Goal: Transaction & Acquisition: Purchase product/service

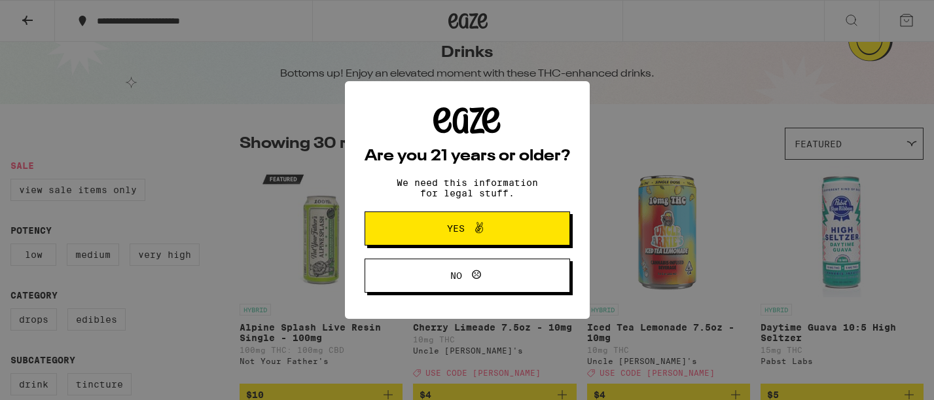
scroll to position [27, 0]
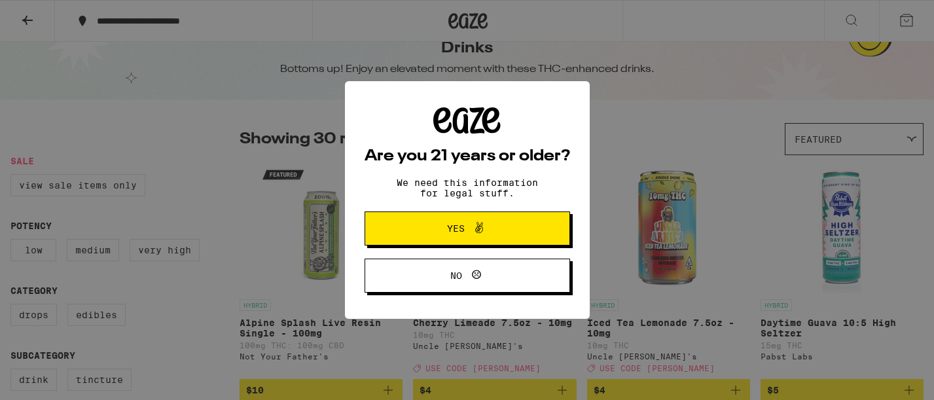
click at [433, 218] on button "Yes" at bounding box center [467, 228] width 205 height 34
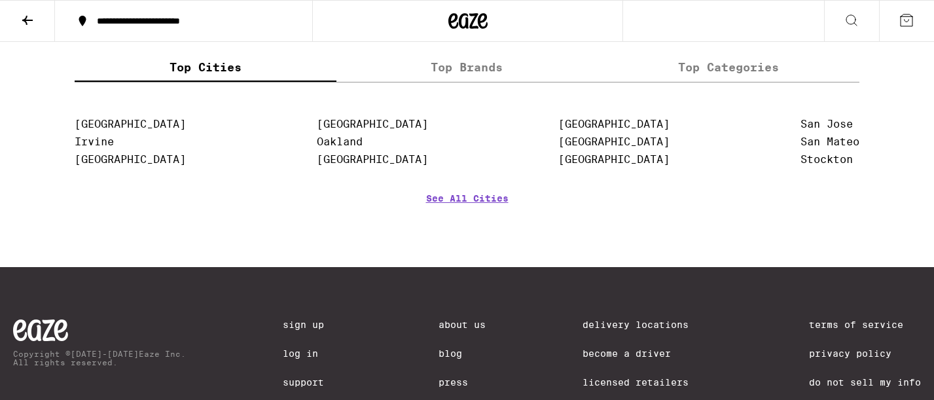
scroll to position [2095, 0]
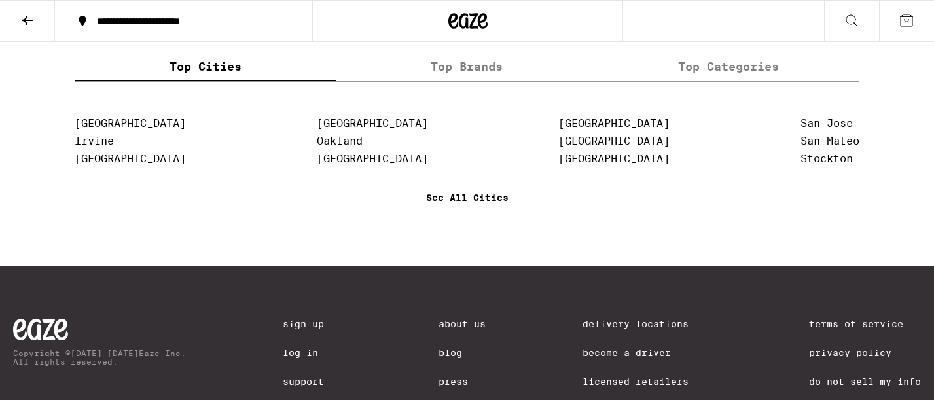
click at [474, 241] on link "See All Cities" at bounding box center [467, 216] width 82 height 48
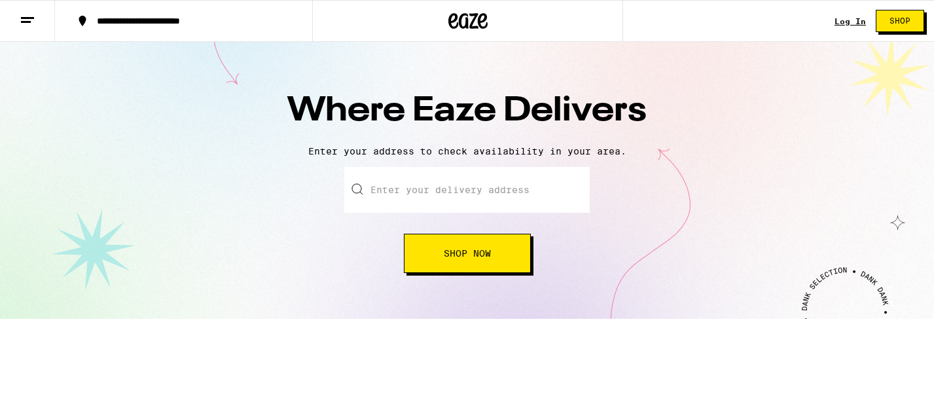
scroll to position [5, 0]
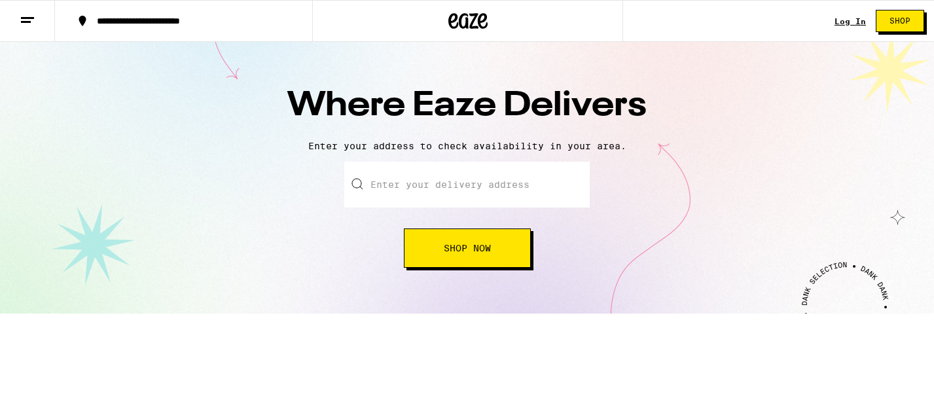
click at [445, 188] on input "text" at bounding box center [466, 185] width 245 height 46
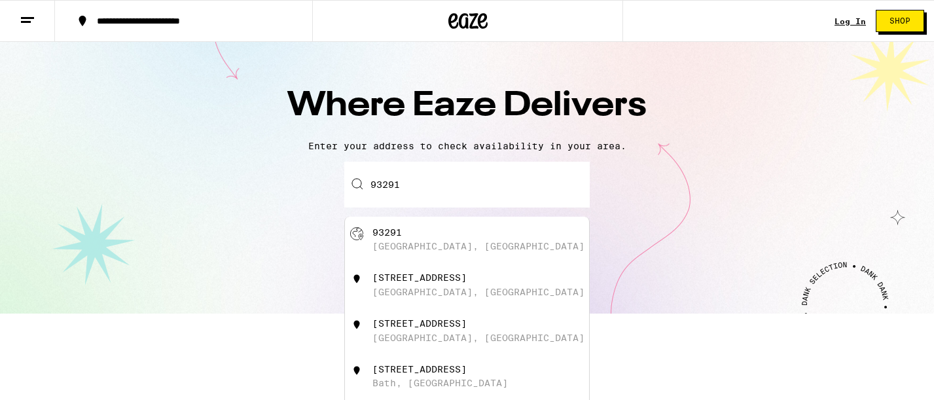
click at [397, 245] on div "[GEOGRAPHIC_DATA], [GEOGRAPHIC_DATA]" at bounding box center [478, 246] width 212 height 10
type input "[GEOGRAPHIC_DATA], [GEOGRAPHIC_DATA] 93291"
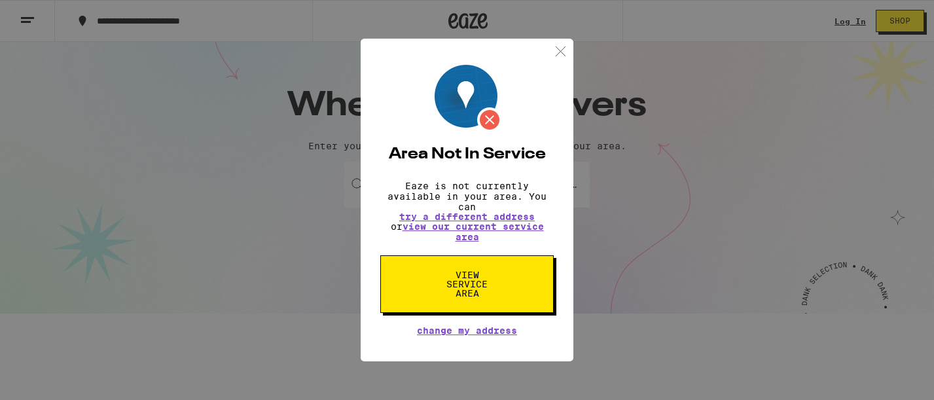
click at [559, 48] on img at bounding box center [560, 51] width 16 height 16
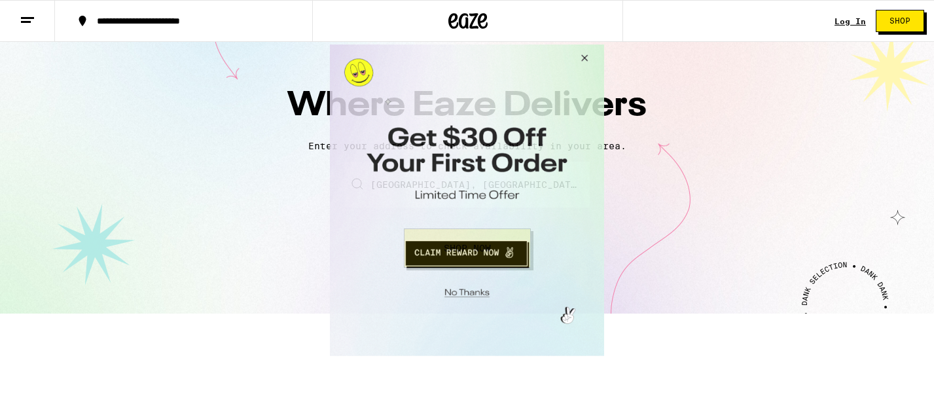
click at [584, 58] on button "Close Modal" at bounding box center [582, 59] width 35 height 31
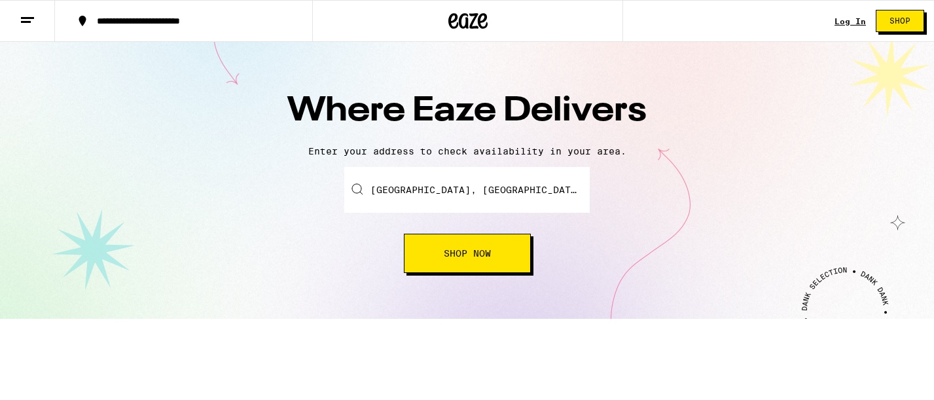
scroll to position [0, 0]
